Goal: Task Accomplishment & Management: Use online tool/utility

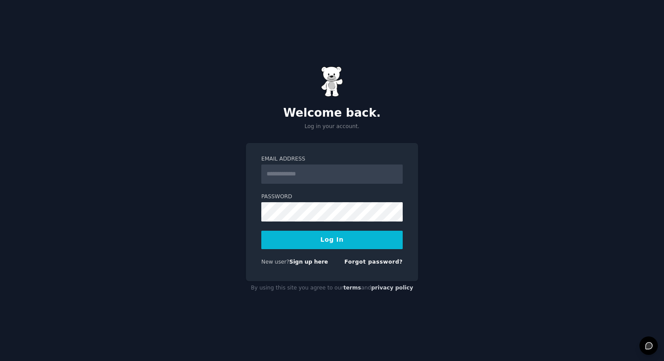
click at [355, 178] on input "Email Address" at bounding box center [331, 174] width 141 height 19
type input "**********"
click at [346, 244] on button "Log In" at bounding box center [331, 240] width 141 height 18
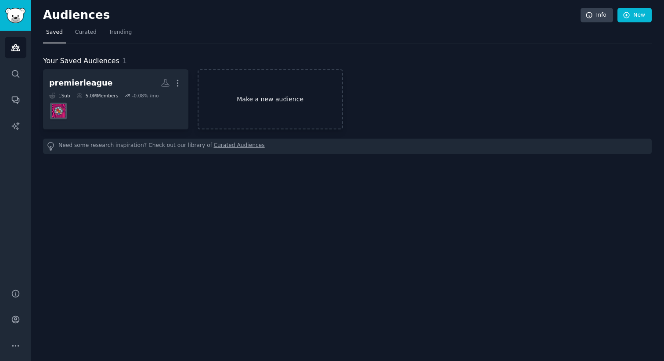
click at [247, 102] on link "Make a new audience" at bounding box center [270, 99] width 145 height 60
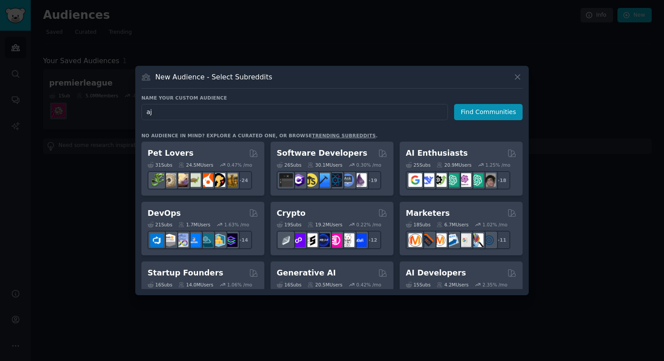
type input "a"
type input "pension"
click button "Find Communities" at bounding box center [488, 112] width 68 height 16
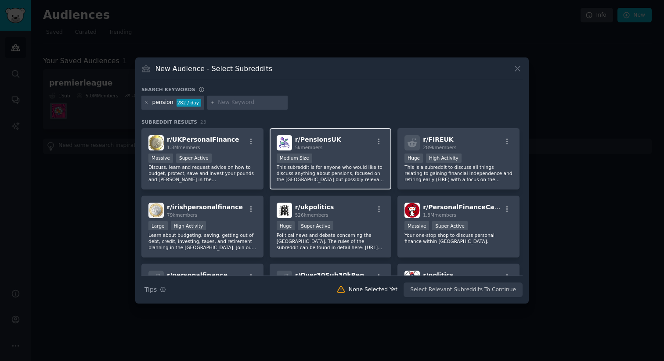
click at [310, 137] on span "r/ PensionsUK" at bounding box center [318, 139] width 46 height 7
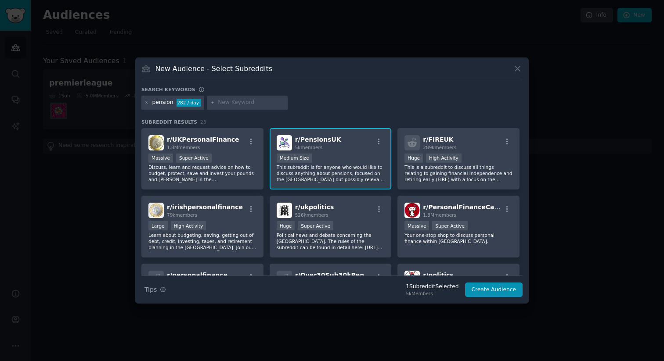
click at [379, 94] on div "Search keywords" at bounding box center [331, 90] width 381 height 9
click at [337, 179] on p "This subreddit is for anyone who would like to discuss anything about pensions,…" at bounding box center [331, 173] width 108 height 18
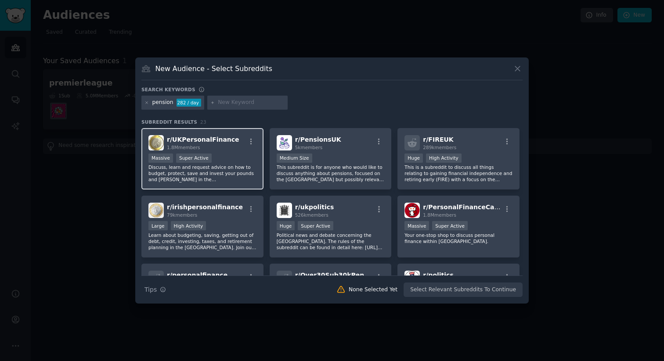
click at [227, 166] on p "Discuss, learn and request advice on how to budget, protect, save and invest yo…" at bounding box center [202, 173] width 108 height 18
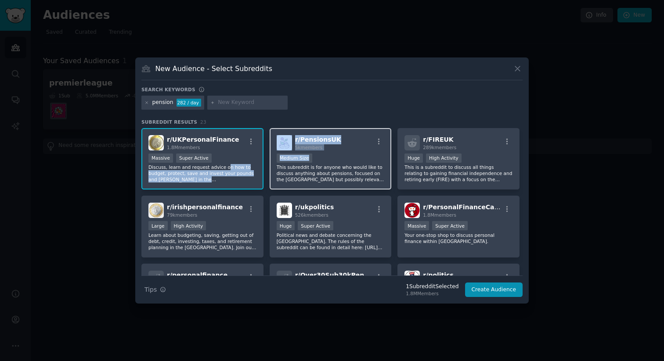
click at [314, 163] on div "1000 - 10,000 members Medium Size" at bounding box center [331, 159] width 108 height 11
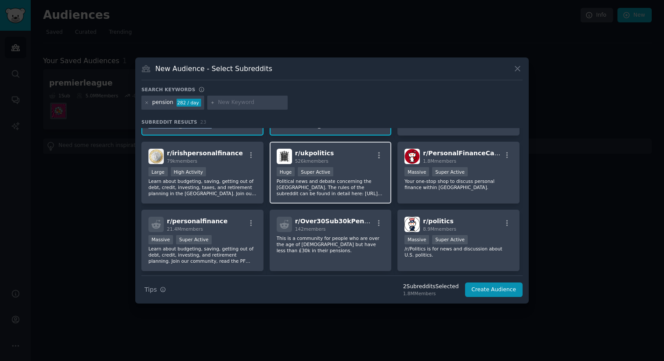
scroll to position [55, 0]
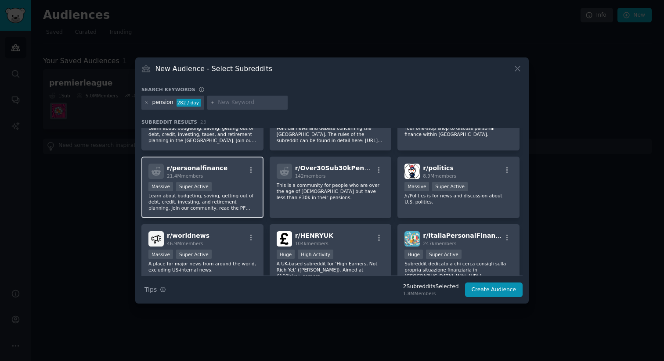
click at [214, 201] on p "Learn about budgeting, saving, getting out of debt, credit, investing, and reti…" at bounding box center [202, 202] width 108 height 18
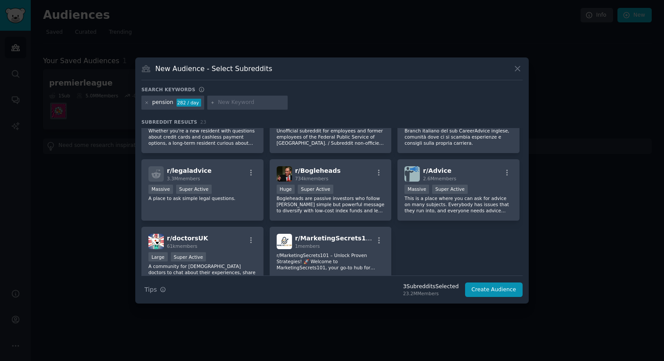
scroll to position [382, 0]
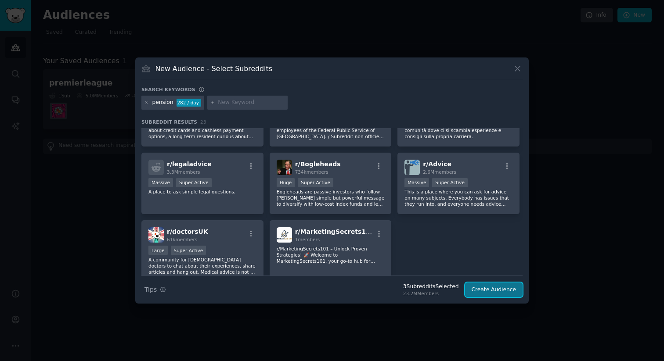
click at [487, 287] on button "Create Audience" at bounding box center [494, 290] width 58 height 15
